Goal: Information Seeking & Learning: Learn about a topic

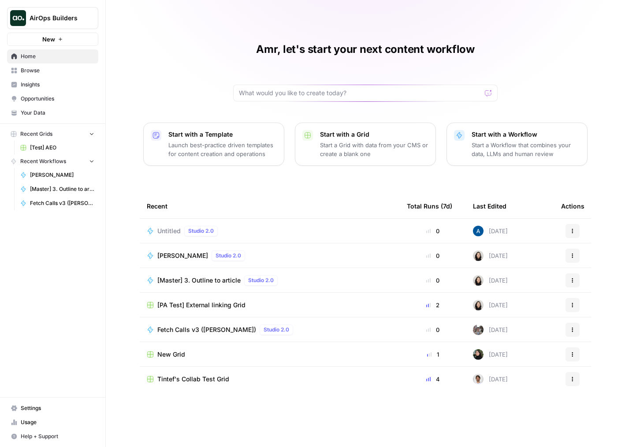
click at [64, 22] on span "AirOps Builders" at bounding box center [56, 18] width 53 height 9
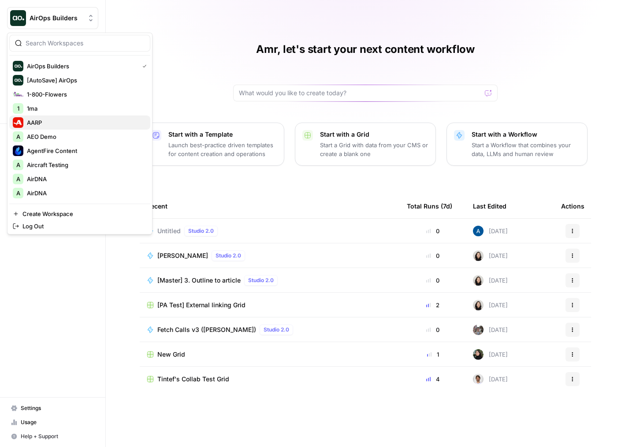
click at [60, 120] on span "AARP" at bounding box center [85, 122] width 116 height 9
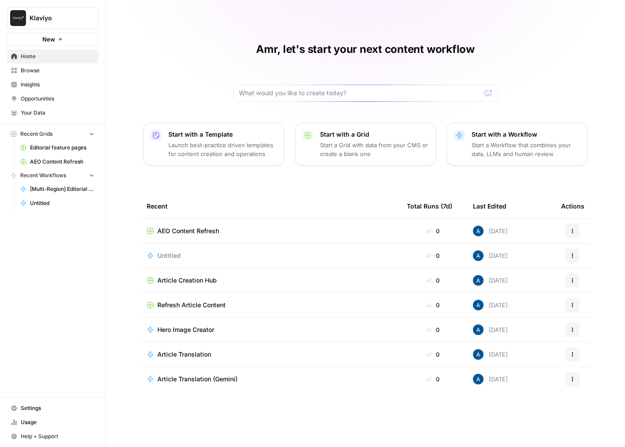
click at [57, 82] on span "Insights" at bounding box center [58, 85] width 74 height 8
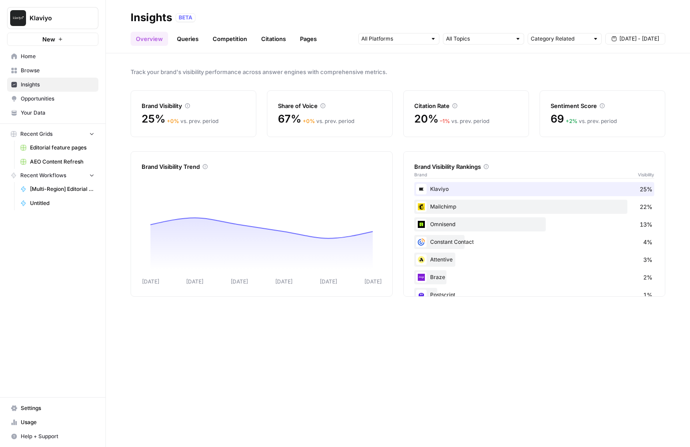
click at [185, 43] on link "Queries" at bounding box center [188, 39] width 32 height 14
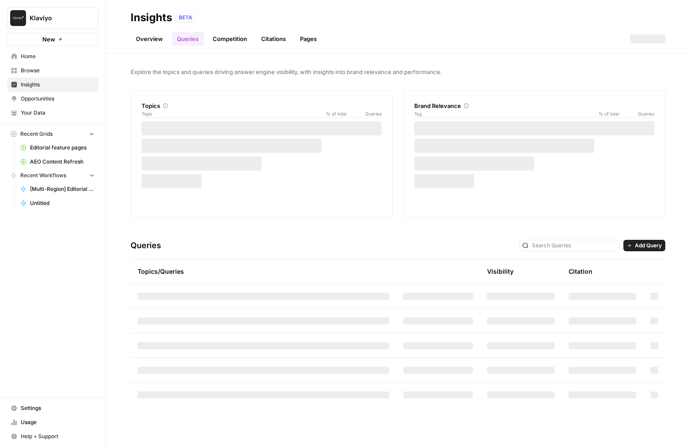
click at [625, 251] on button "Add Query" at bounding box center [644, 245] width 42 height 11
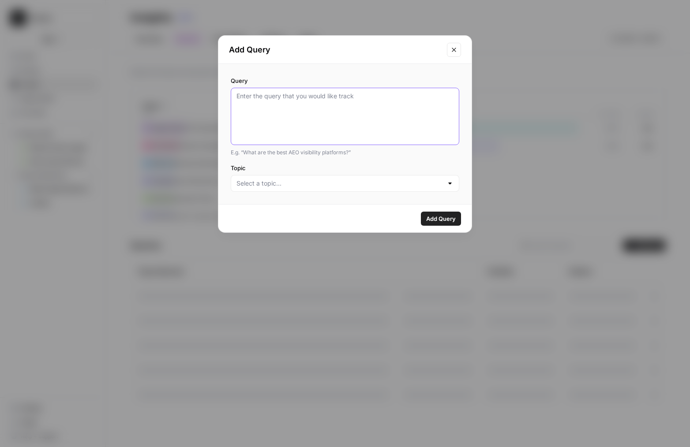
click at [328, 125] on textarea "Query" at bounding box center [344, 116] width 217 height 49
click at [316, 180] on input "Topic" at bounding box center [339, 183] width 206 height 9
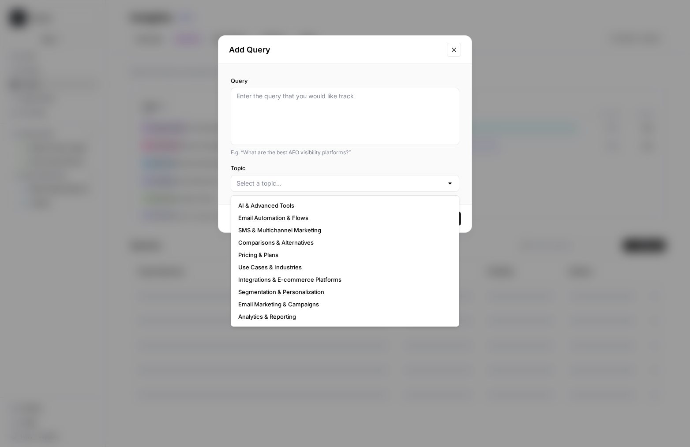
click at [309, 163] on div "Query E.g. “What are the best AEO visibility platforms?” Topic" at bounding box center [344, 134] width 253 height 140
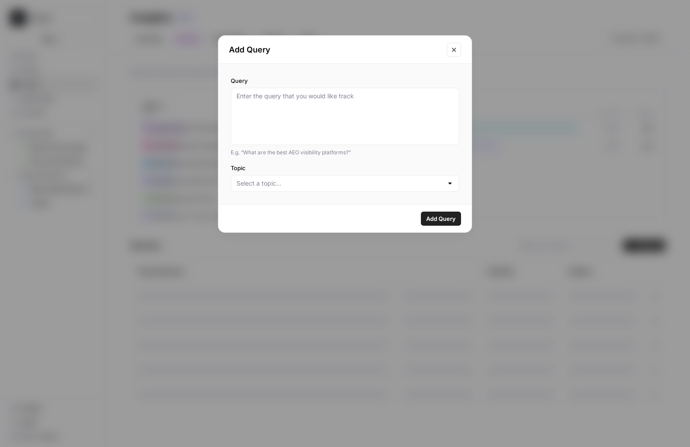
click at [183, 167] on div "Add Query Query E.g. “What are the best AEO visibility platforms?” Topic Add Qu…" at bounding box center [345, 223] width 690 height 447
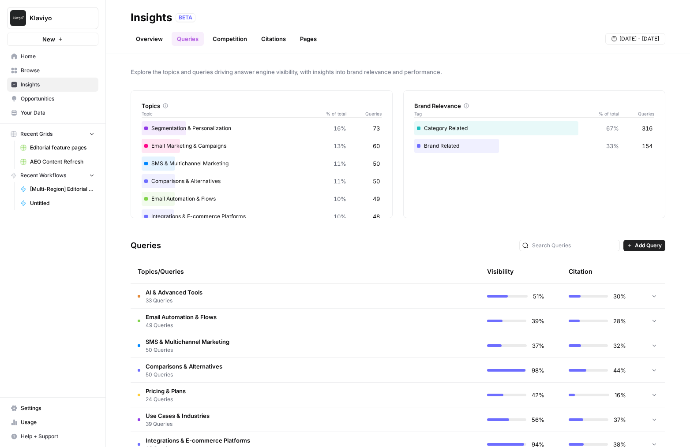
click at [276, 295] on td "AI & Advanced Tools 33 Queries" at bounding box center [264, 296] width 266 height 24
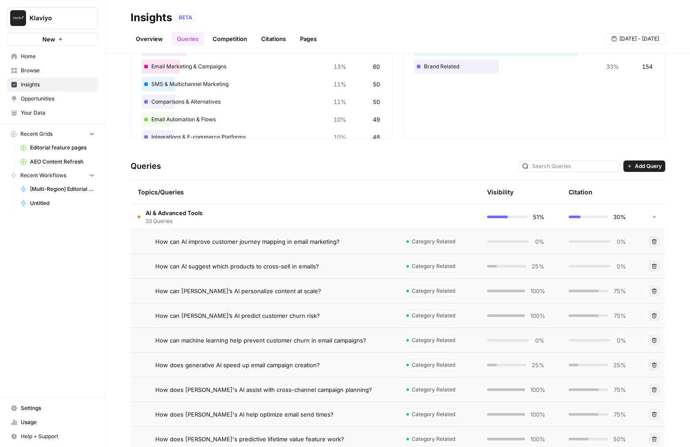
scroll to position [103, 0]
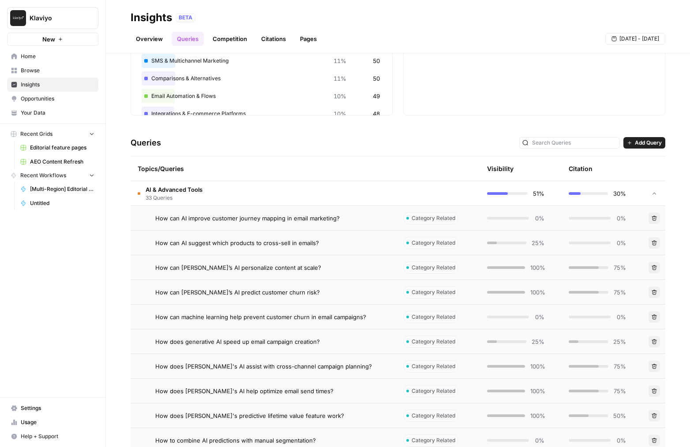
click at [301, 270] on div "How can Klaviyo’s AI personalize content at scale?" at bounding box center [272, 267] width 234 height 9
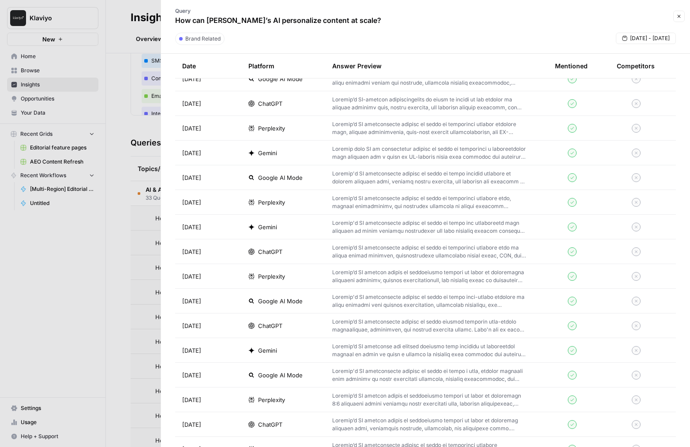
scroll to position [450, 0]
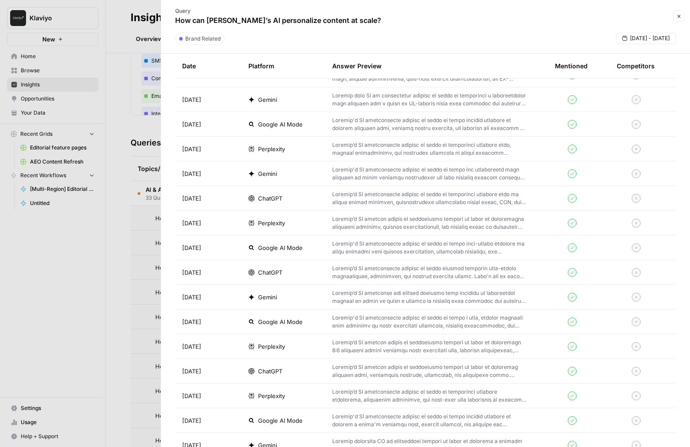
click at [119, 328] on div at bounding box center [345, 223] width 690 height 447
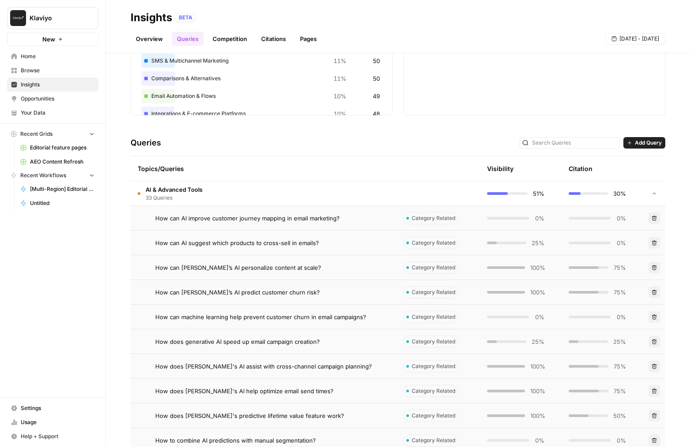
click at [239, 328] on td "How can machine learning help prevent customer churn in email campaigns?" at bounding box center [264, 317] width 266 height 24
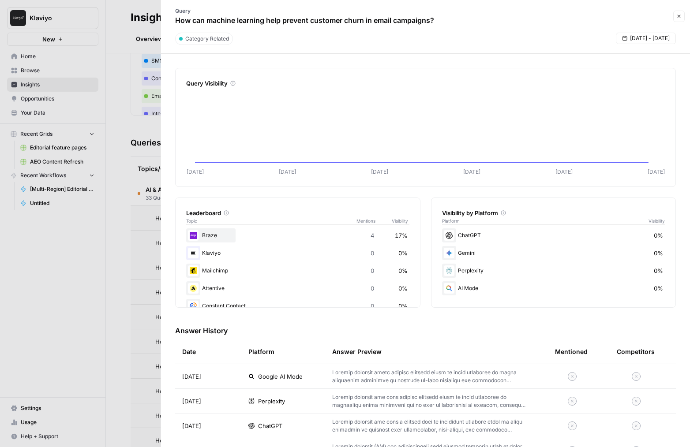
scroll to position [16, 0]
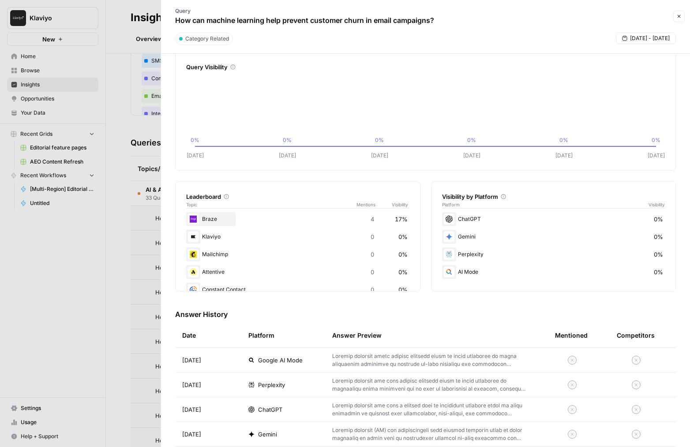
click at [86, 340] on div at bounding box center [345, 223] width 690 height 447
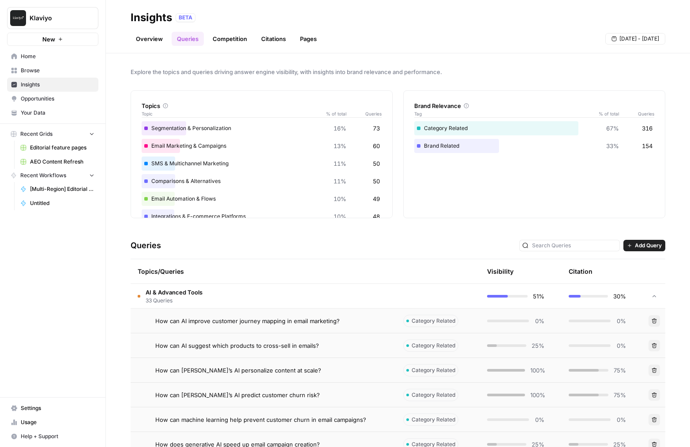
click at [239, 40] on link "Competition" at bounding box center [229, 39] width 45 height 14
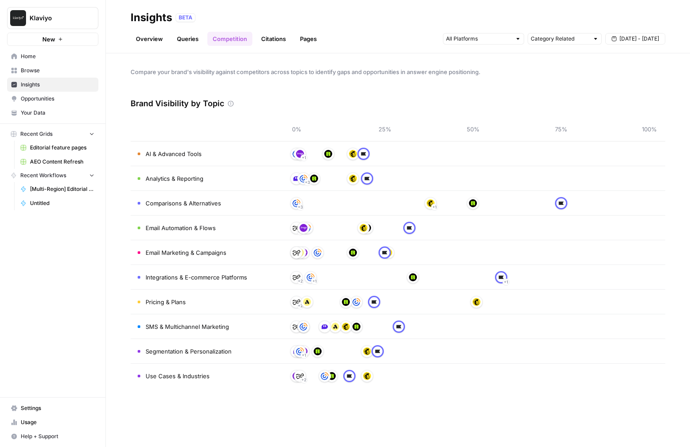
click at [281, 37] on link "Citations" at bounding box center [273, 39] width 35 height 14
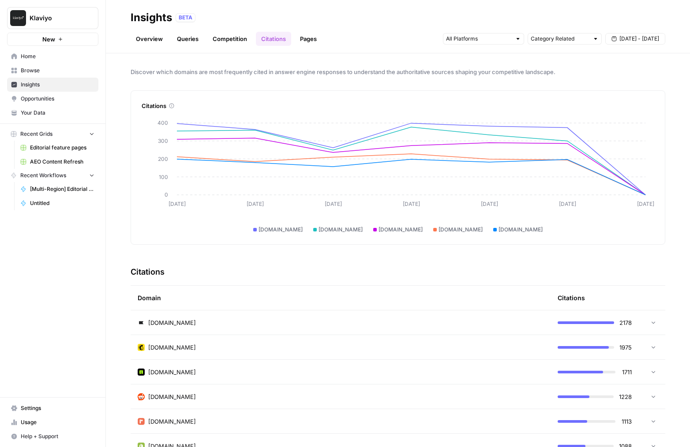
click at [309, 37] on link "Pages" at bounding box center [308, 39] width 27 height 14
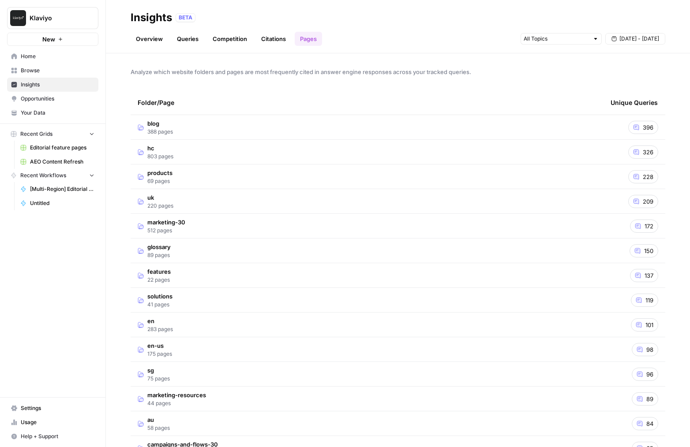
click at [297, 150] on td "hc 803 pages" at bounding box center [367, 152] width 473 height 24
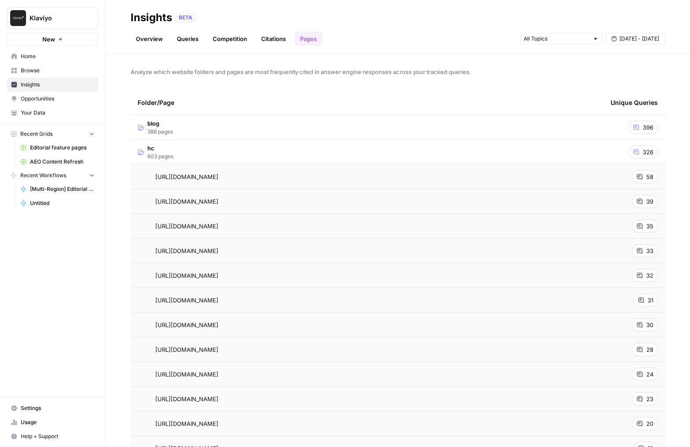
click at [218, 173] on span "https://help.klaviyo.com/hc/en-us/articles/360035312491" at bounding box center [186, 176] width 63 height 9
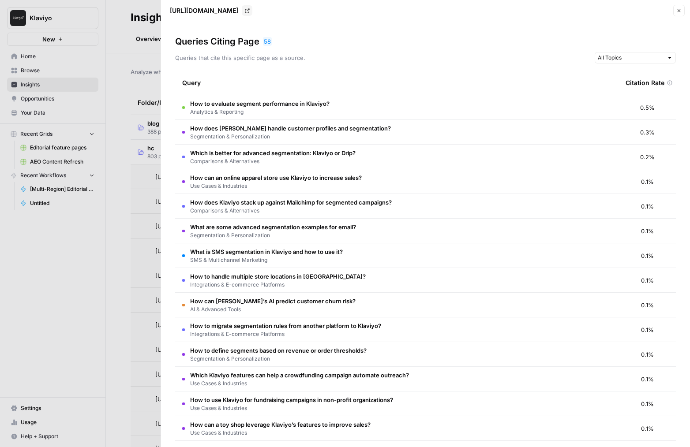
click at [89, 191] on div at bounding box center [345, 223] width 690 height 447
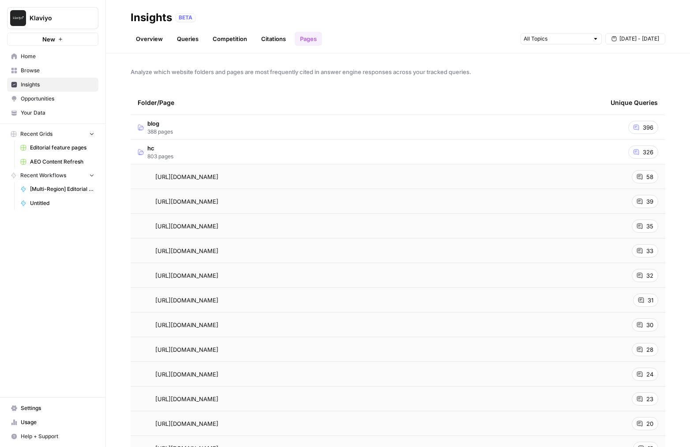
click at [68, 98] on span "Opportunities" at bounding box center [58, 99] width 74 height 8
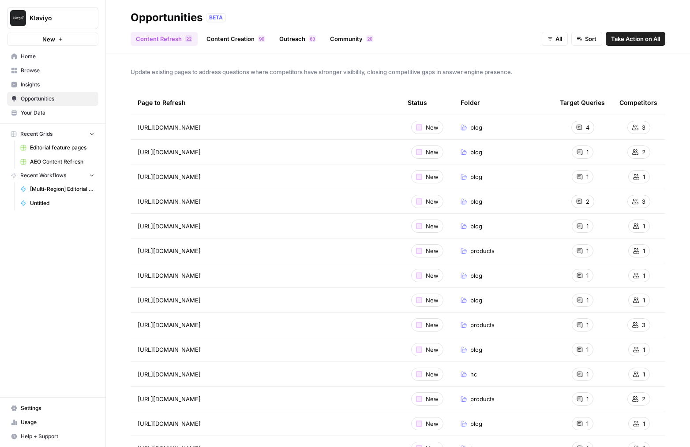
click at [571, 42] on button "Sort" at bounding box center [586, 39] width 31 height 14
click at [555, 42] on span "All" at bounding box center [558, 38] width 7 height 9
click at [580, 41] on icon "button" at bounding box center [579, 39] width 5 height 6
click at [537, 41] on div "Content Refresh 2 2 Content Creation 0 9 Outreach 3 6 Community 0 2 All Sort Ta…" at bounding box center [398, 35] width 535 height 21
